Goal: Information Seeking & Learning: Learn about a topic

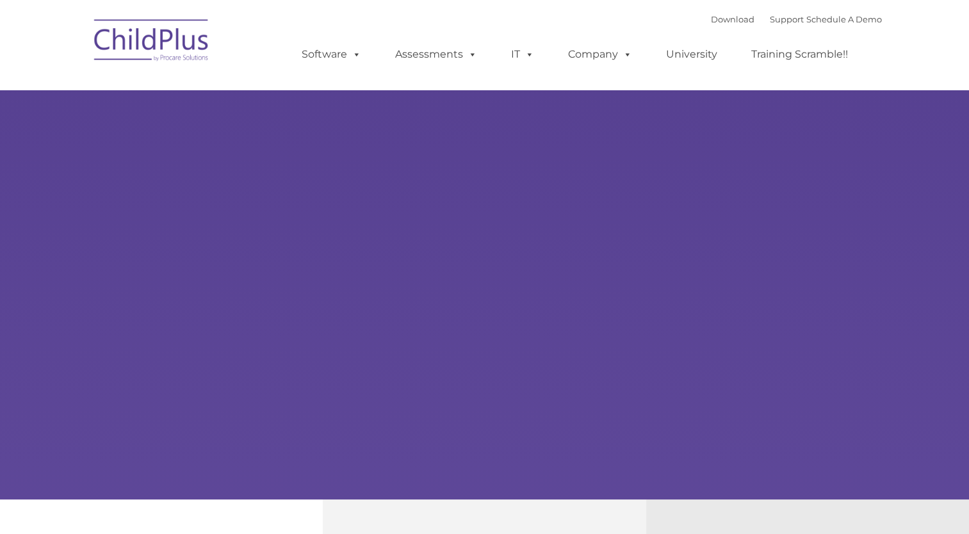
type input ""
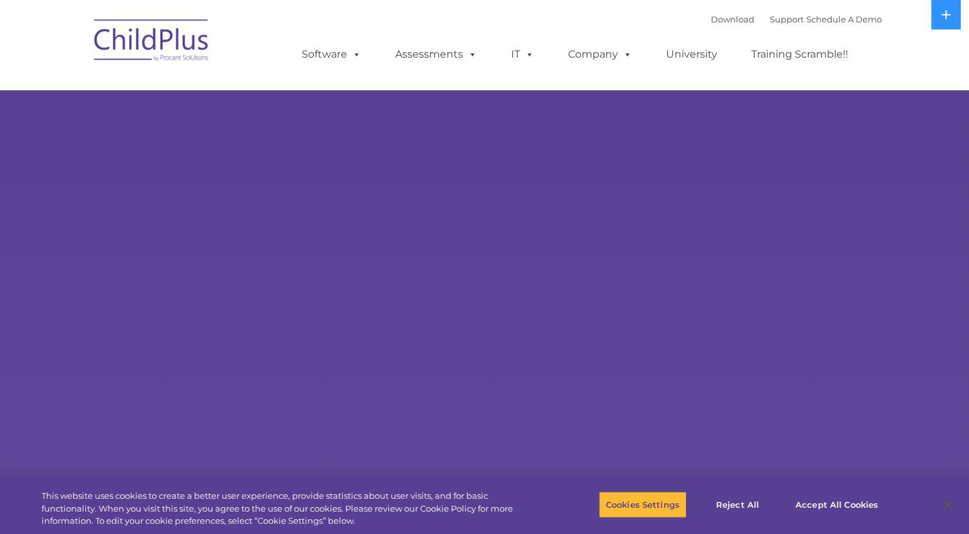
select select "MEDIUM"
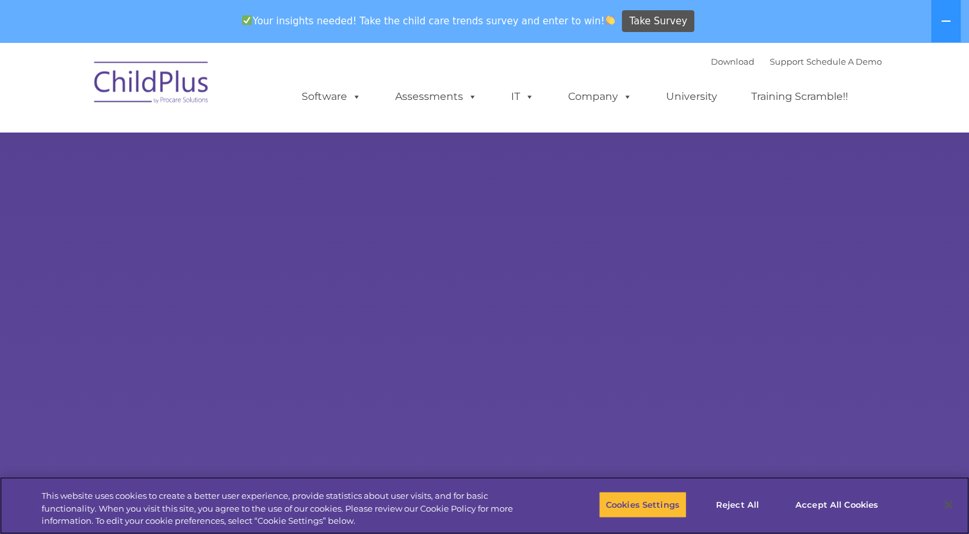
scroll to position [42, 0]
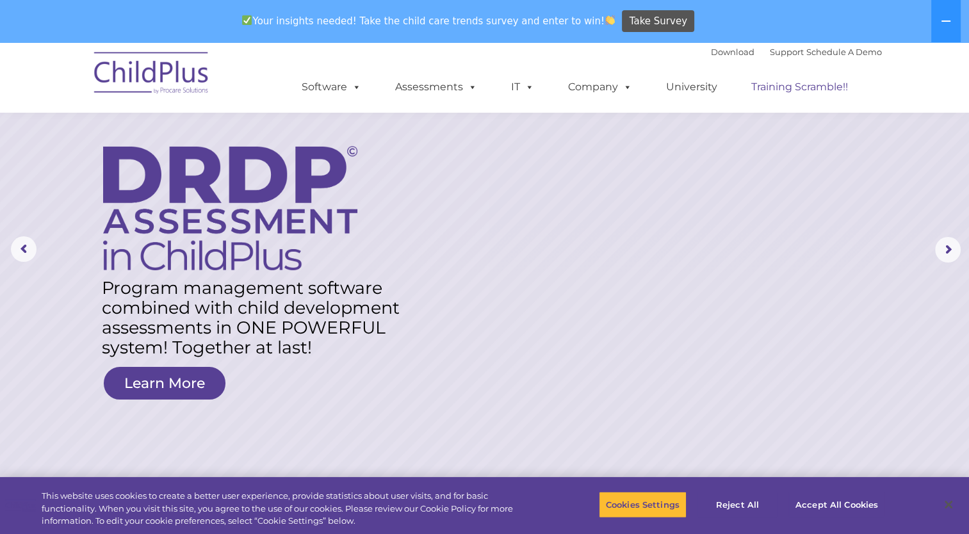
click at [790, 90] on link "Training Scramble!!" at bounding box center [800, 87] width 122 height 26
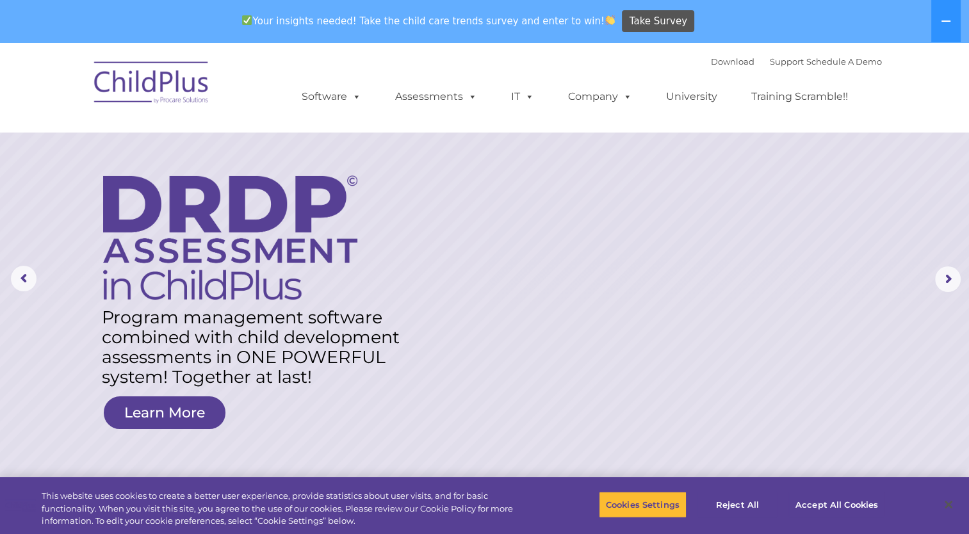
scroll to position [0, 0]
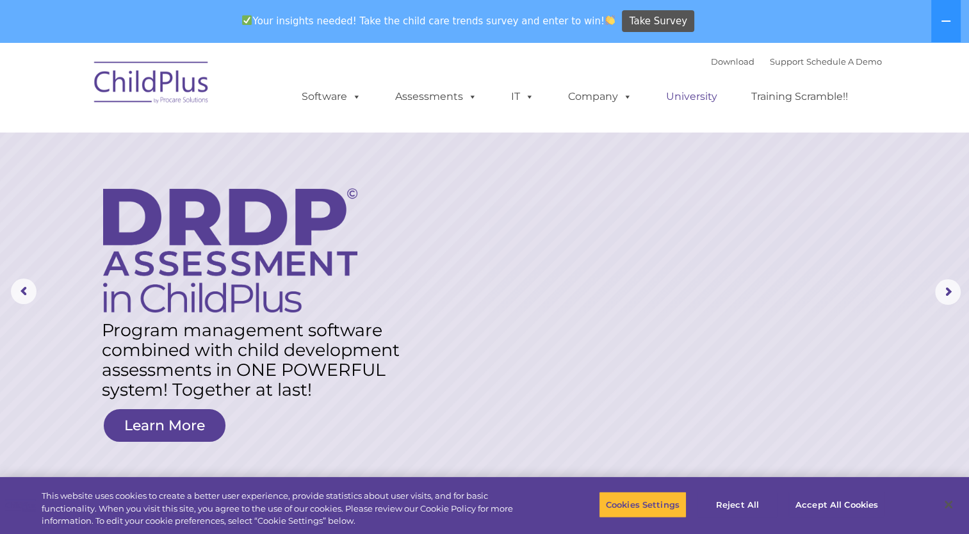
click at [697, 99] on link "University" at bounding box center [691, 97] width 77 height 26
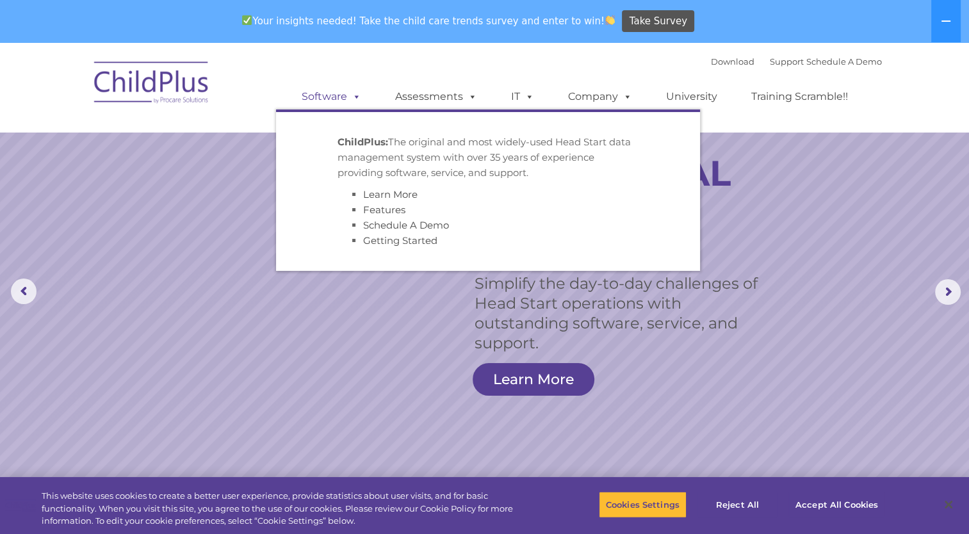
click at [353, 96] on span at bounding box center [354, 96] width 14 height 12
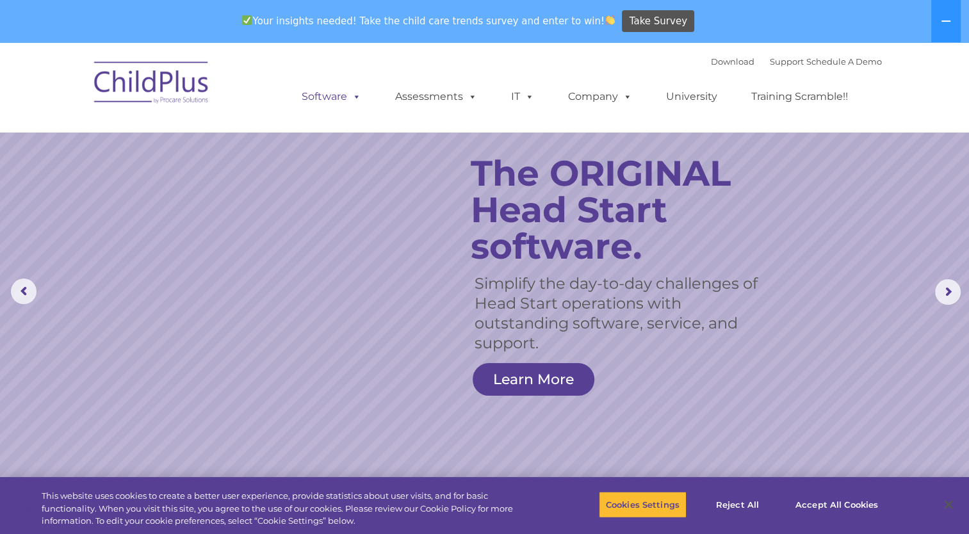
click at [358, 99] on span at bounding box center [354, 96] width 14 height 12
click at [712, 66] on link "Download" at bounding box center [733, 61] width 44 height 10
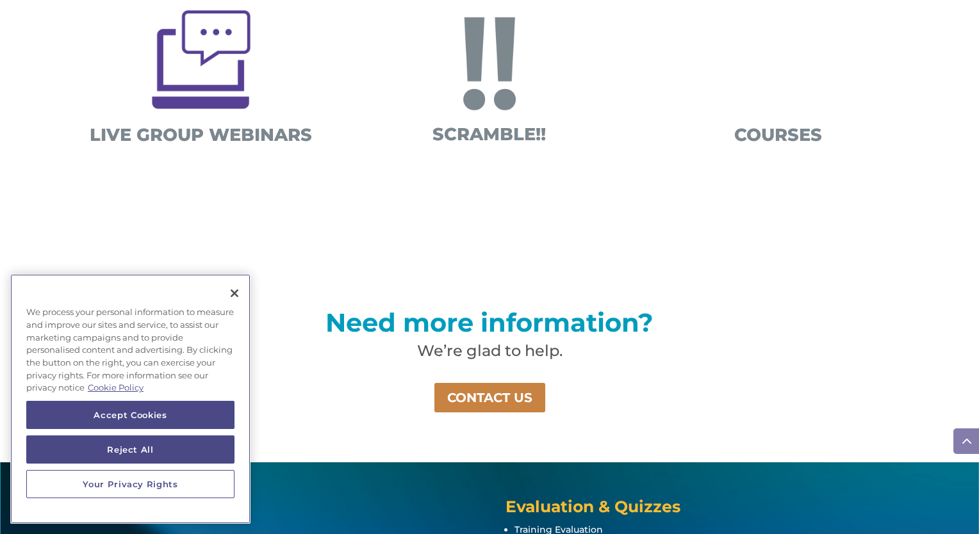
scroll to position [870, 0]
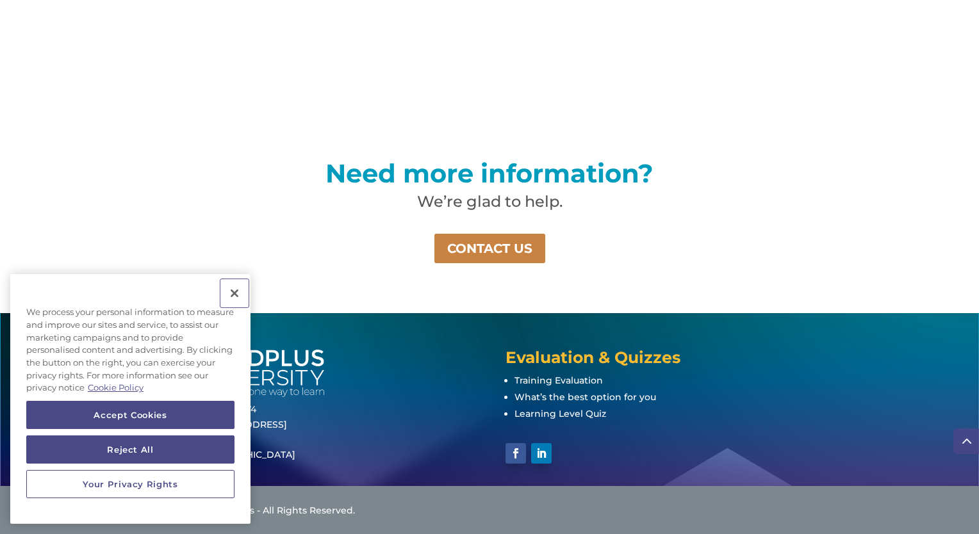
click at [238, 295] on button "Close" at bounding box center [234, 293] width 28 height 28
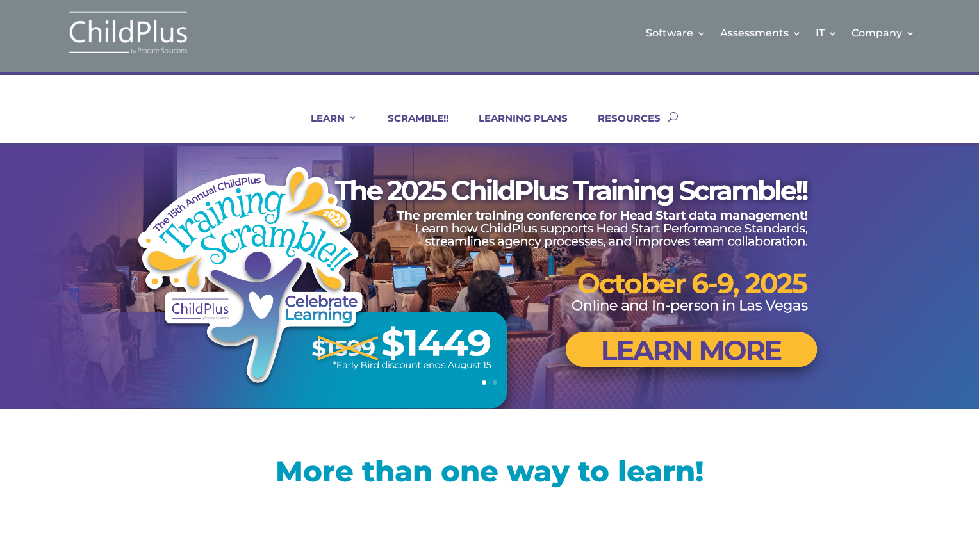
scroll to position [0, 0]
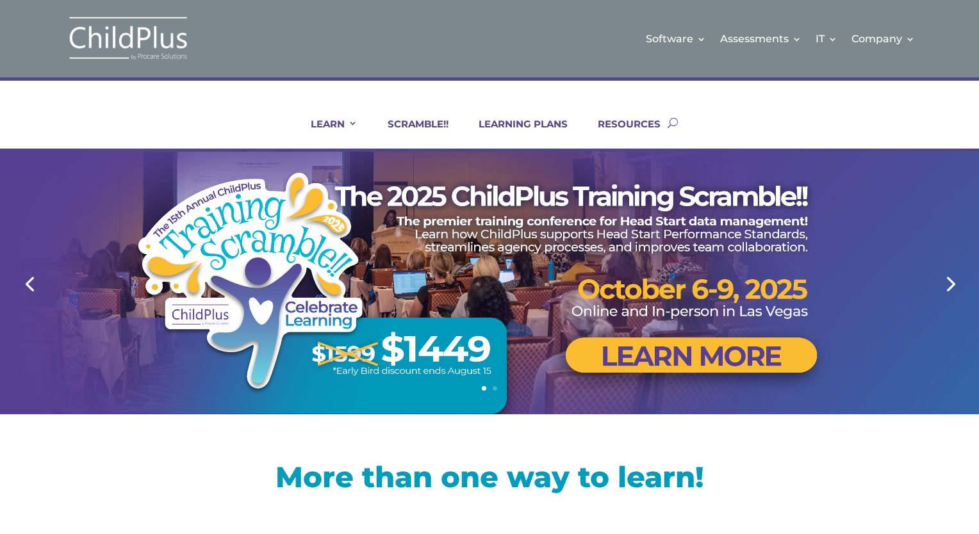
click at [951, 281] on link "Next" at bounding box center [949, 283] width 31 height 31
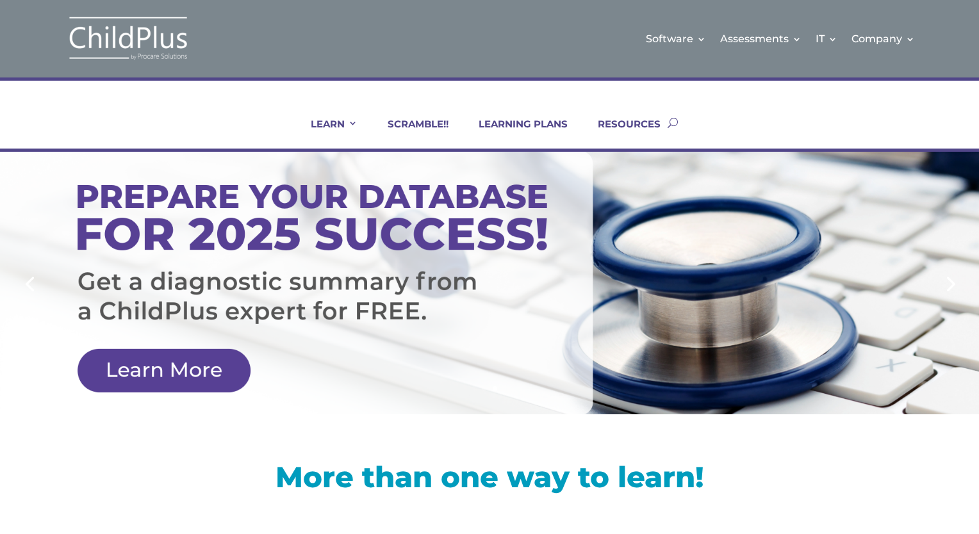
click at [188, 382] on div at bounding box center [489, 283] width 820 height 263
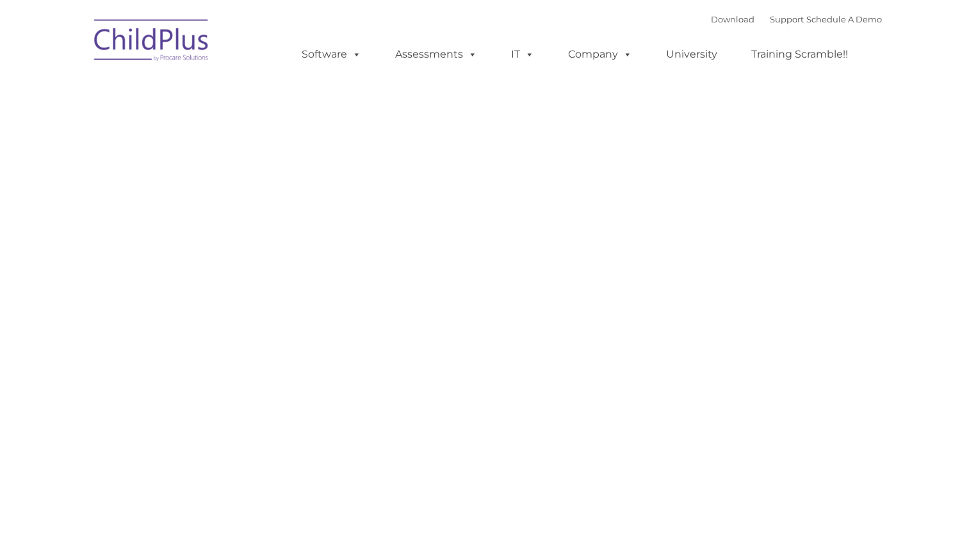
type input ""
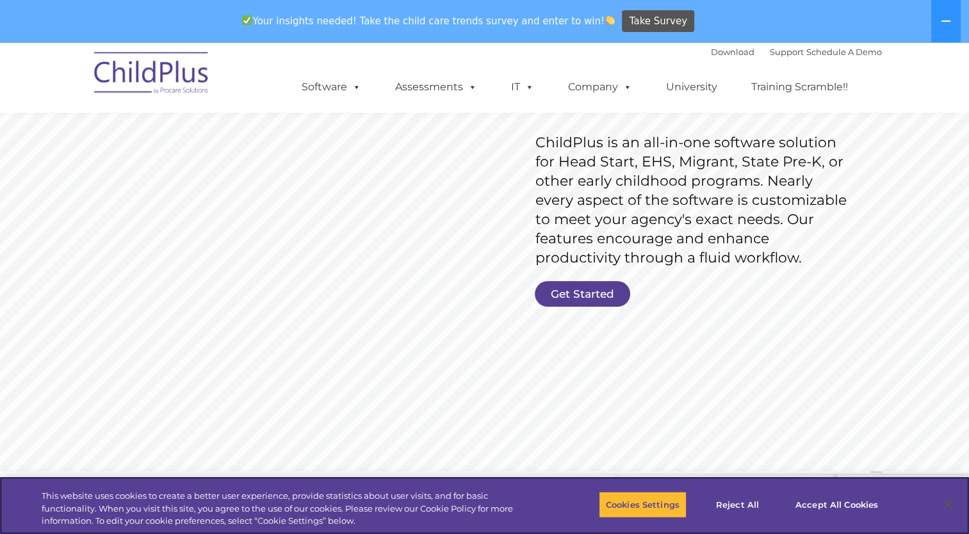
scroll to position [195, 0]
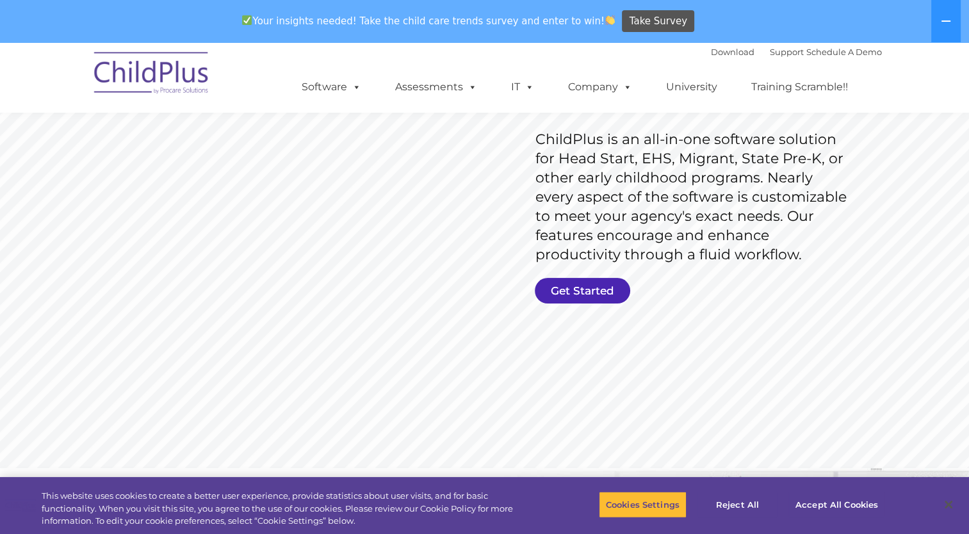
click at [561, 296] on link "Get Started" at bounding box center [582, 291] width 95 height 26
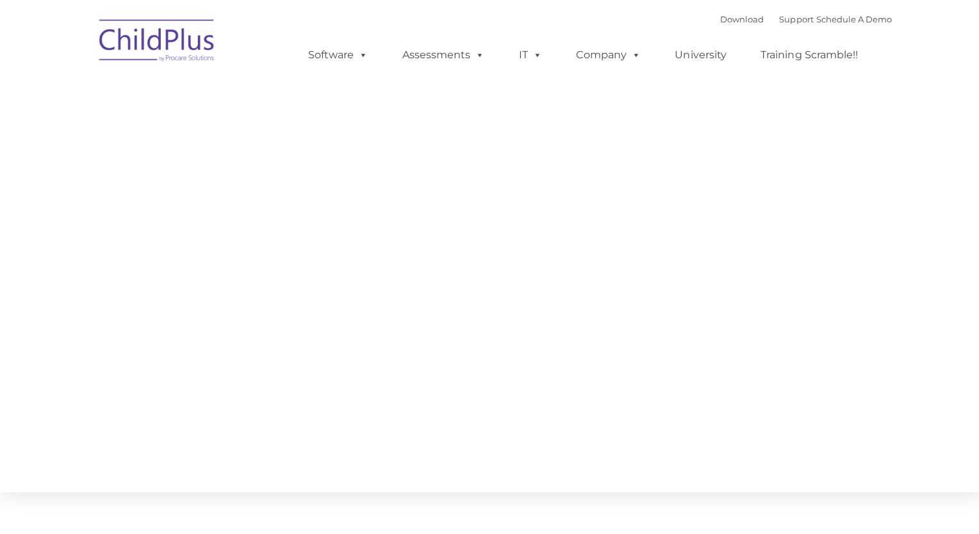
type input ""
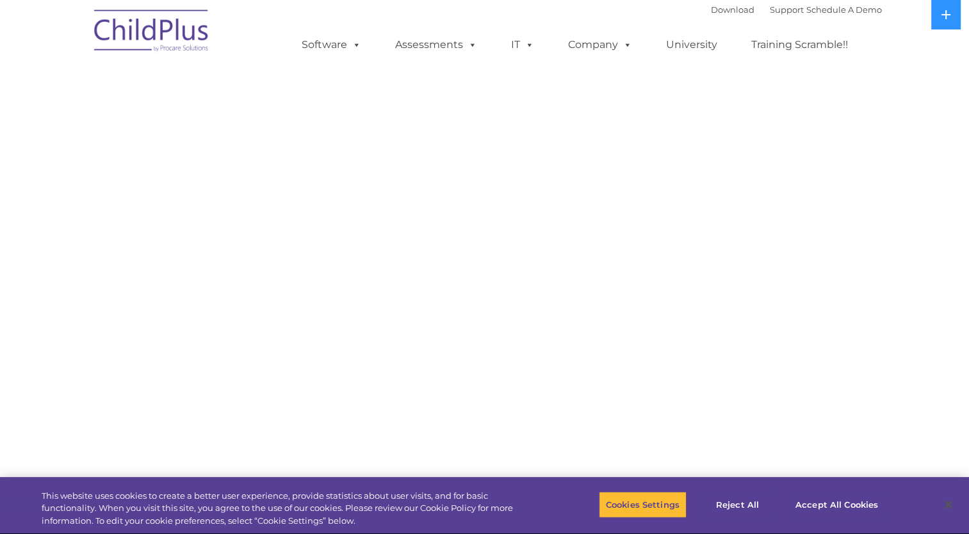
select select "MEDIUM"
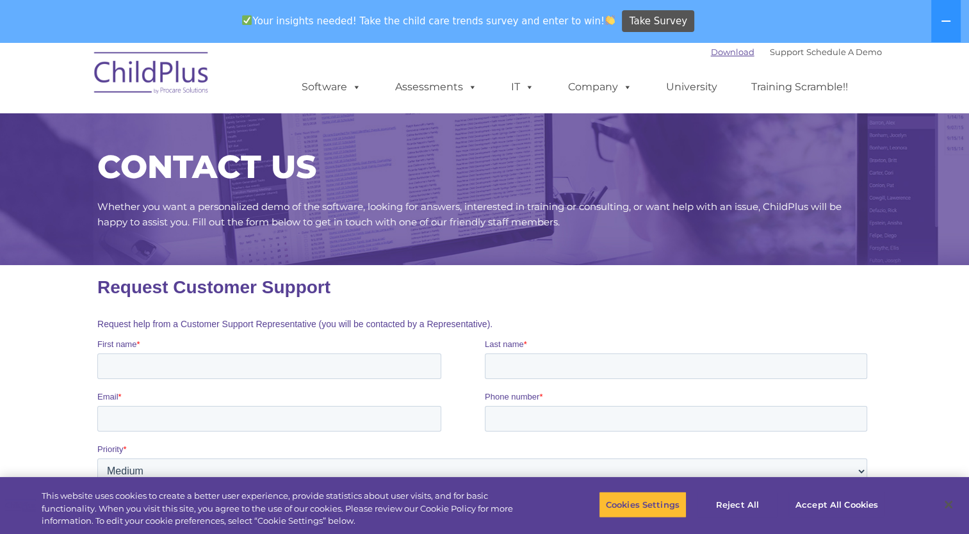
click at [712, 49] on link "Download" at bounding box center [733, 52] width 44 height 10
